Goal: Obtain resource: Obtain resource

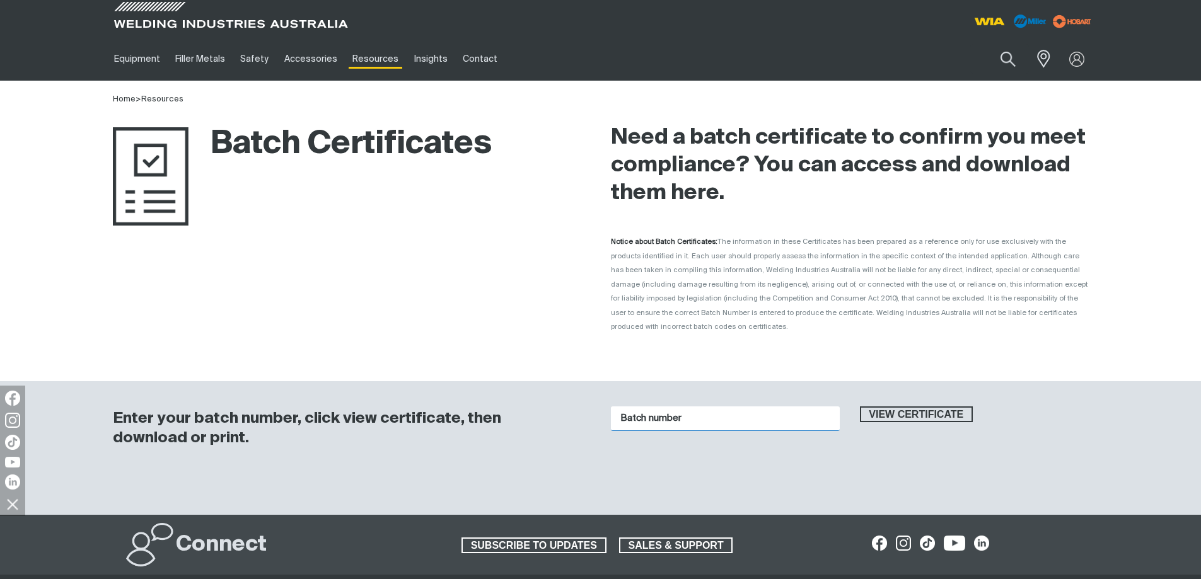
click at [744, 406] on input "Batch number" at bounding box center [725, 418] width 229 height 25
type input "12p 3.2"
click at [860, 406] on button "View certificate" at bounding box center [916, 414] width 113 height 16
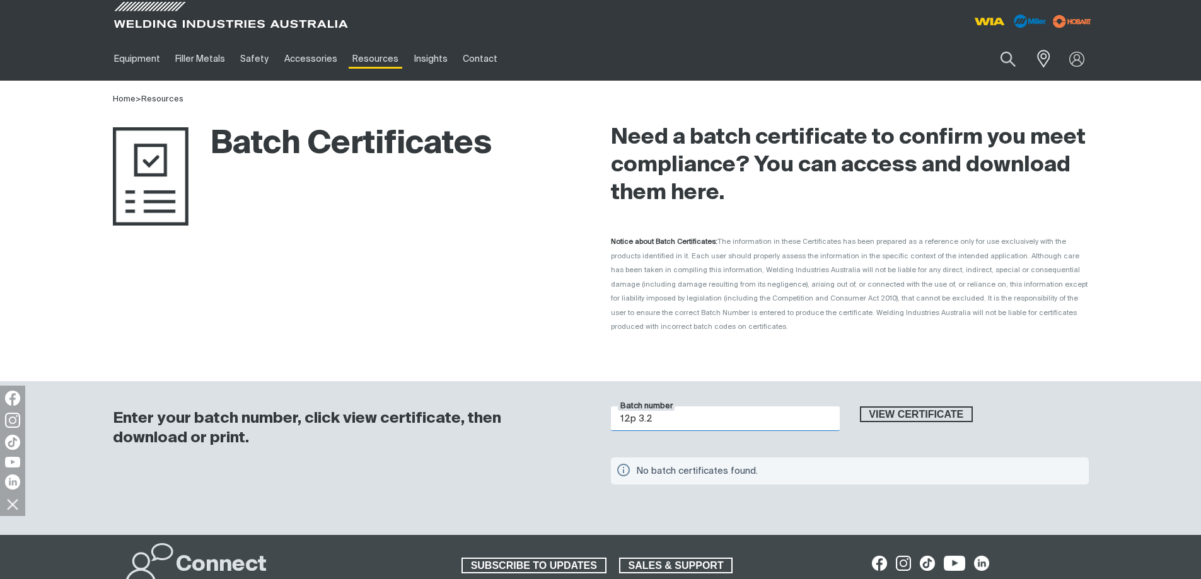
drag, startPoint x: 637, startPoint y: 403, endPoint x: 611, endPoint y: 404, distance: 25.2
click at [611, 406] on input "12p 3.2" at bounding box center [725, 418] width 229 height 25
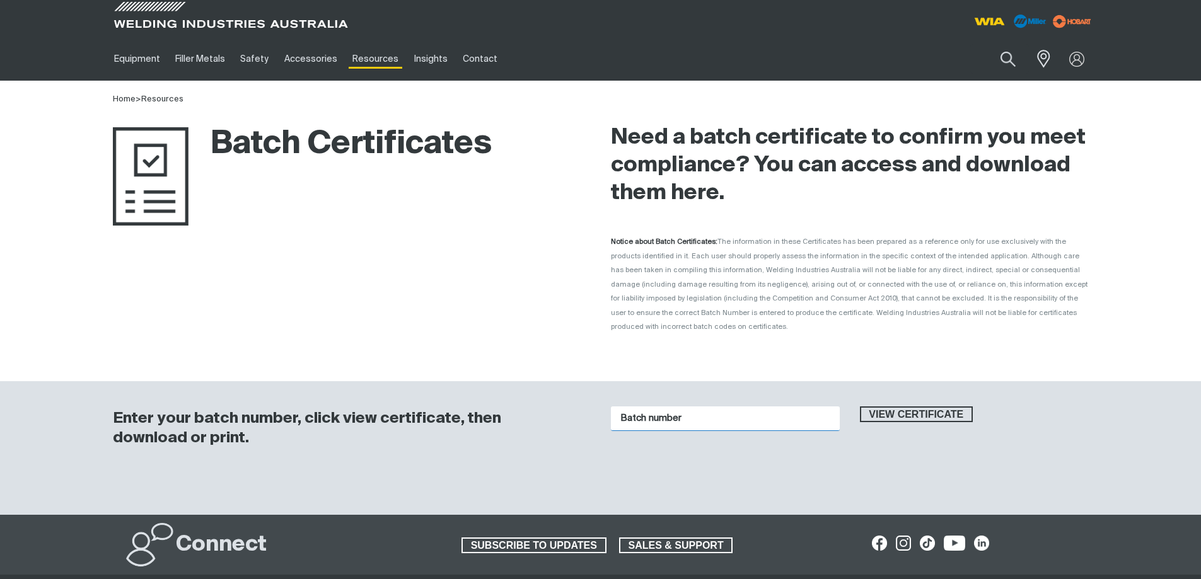
click at [693, 406] on input "Batch number" at bounding box center [725, 418] width 229 height 25
type input "1016071"
click at [860, 406] on button "View certificate" at bounding box center [916, 414] width 113 height 16
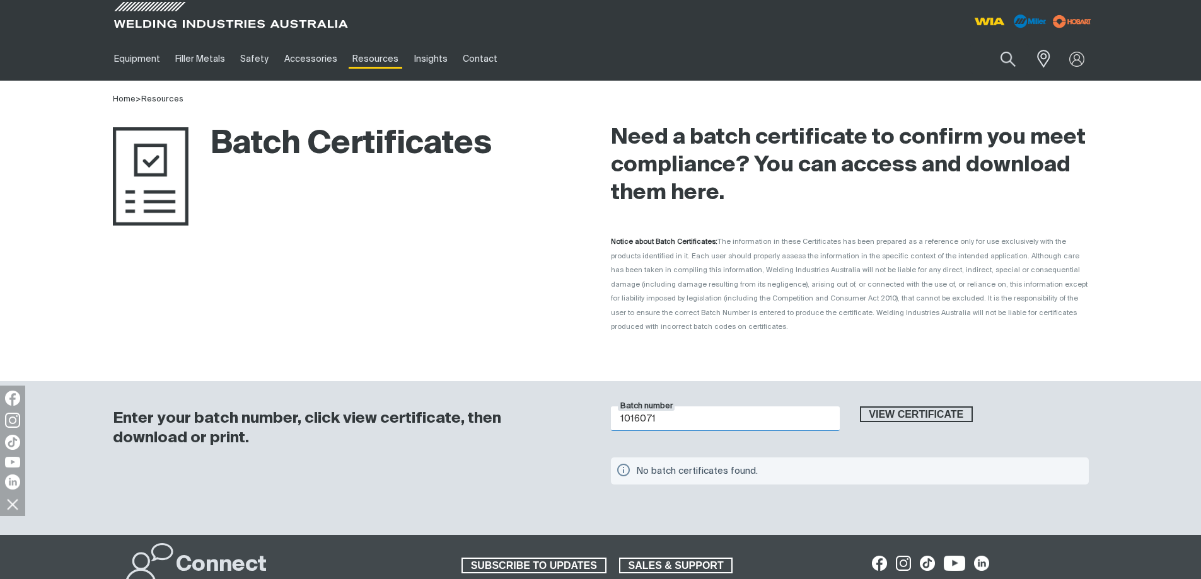
drag, startPoint x: 659, startPoint y: 402, endPoint x: 610, endPoint y: 403, distance: 49.2
click at [611, 406] on input "1016071" at bounding box center [725, 418] width 229 height 25
click at [863, 406] on span "View certificate" at bounding box center [916, 414] width 111 height 16
